Goal: Check status: Check status

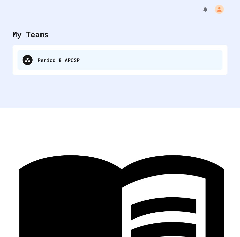
click at [54, 55] on div "Period 8 APCSP" at bounding box center [120, 60] width 205 height 20
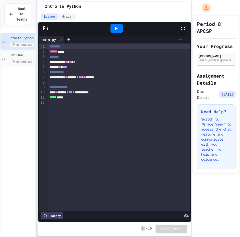
click at [10, 57] on span "Lab One" at bounding box center [22, 55] width 25 height 4
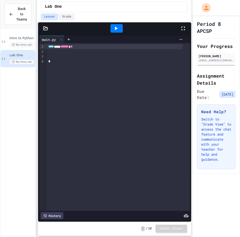
click at [84, 62] on div at bounding box center [115, 61] width 136 height 5
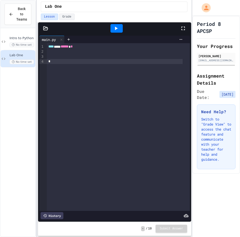
click at [83, 56] on div at bounding box center [118, 56] width 143 height 5
